Goal: Information Seeking & Learning: Learn about a topic

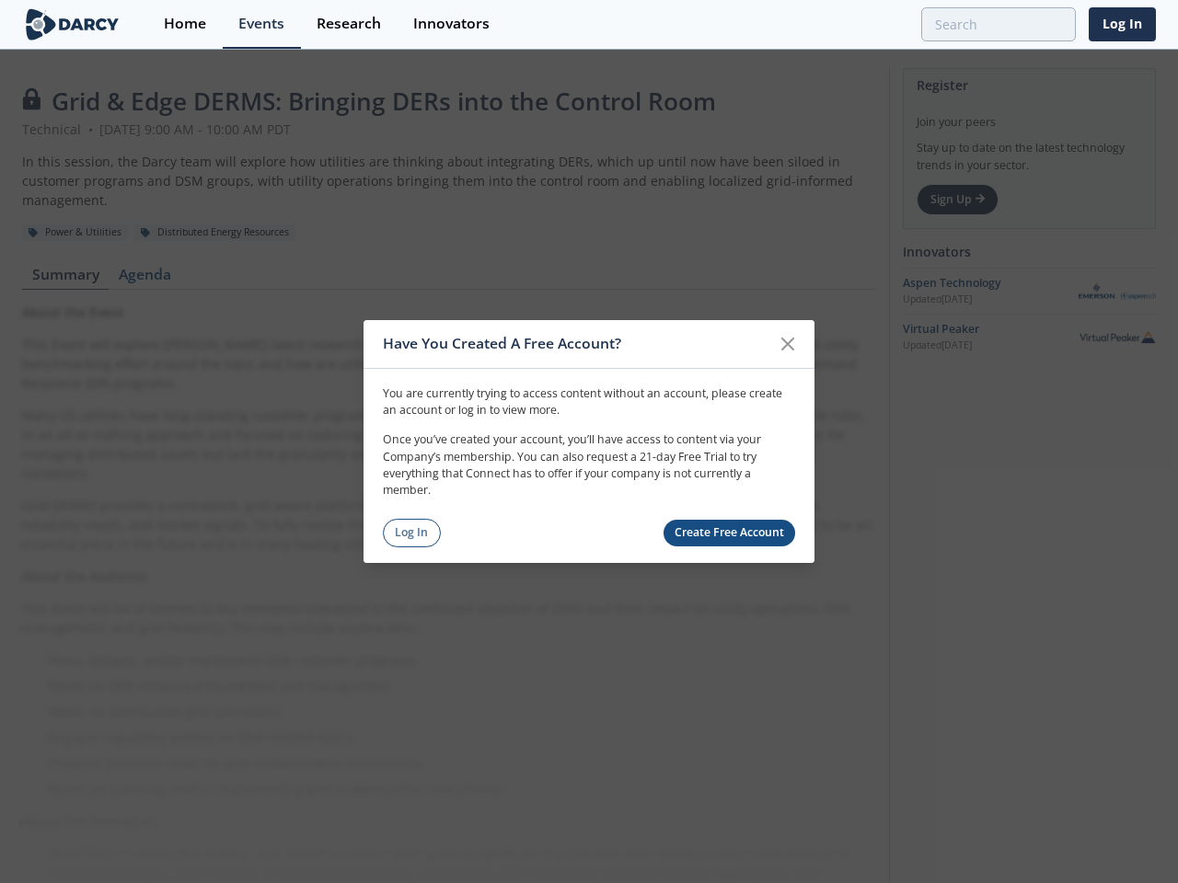
click at [589, 442] on p "Once you’ve created your account, you’ll have access to content via your Compan…" at bounding box center [589, 466] width 412 height 68
click at [788, 344] on icon at bounding box center [787, 344] width 11 height 11
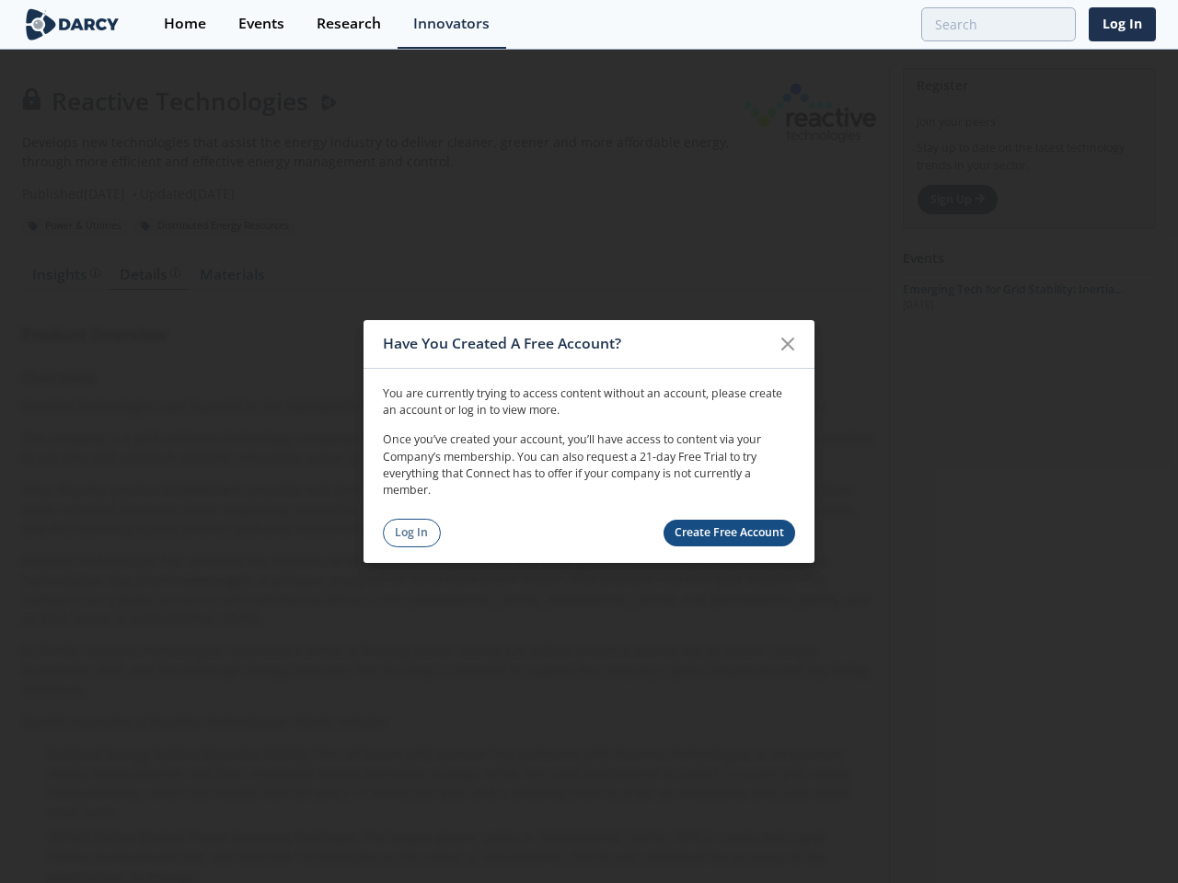
click at [589, 442] on p "Once you’ve created your account, you’ll have access to content via your Compan…" at bounding box center [589, 466] width 412 height 68
click at [788, 344] on icon at bounding box center [787, 344] width 11 height 11
